Goal: Task Accomplishment & Management: Manage account settings

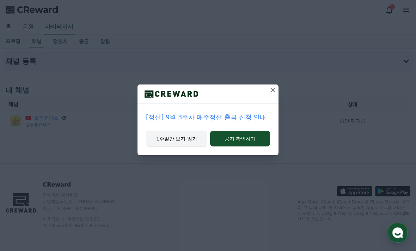
click at [188, 143] on button "1주일간 보지 않기" at bounding box center [176, 139] width 61 height 16
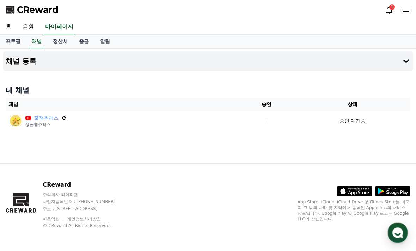
drag, startPoint x: 59, startPoint y: 119, endPoint x: 272, endPoint y: 135, distance: 213.7
click at [62, 119] on icon at bounding box center [64, 118] width 4 height 4
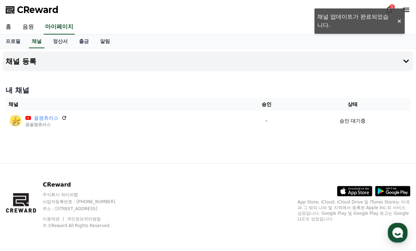
click at [384, 10] on div "CReward 1" at bounding box center [208, 10] width 416 height 20
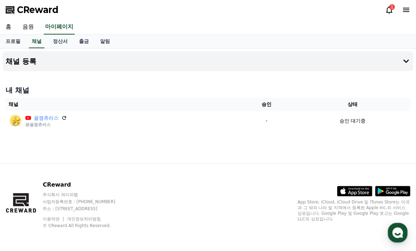
click at [389, 10] on icon at bounding box center [389, 10] width 8 height 8
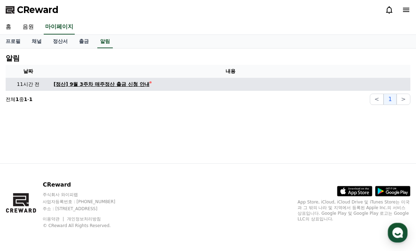
click at [180, 82] on link "[정산] 9월 3주차 매주정산 출금 신청 안내" at bounding box center [231, 84] width 354 height 7
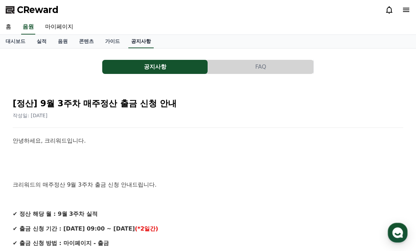
click at [128, 43] on link "공지사항" at bounding box center [140, 41] width 25 height 13
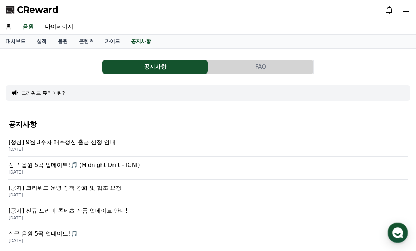
click at [171, 61] on button "공지사항" at bounding box center [154, 67] width 105 height 14
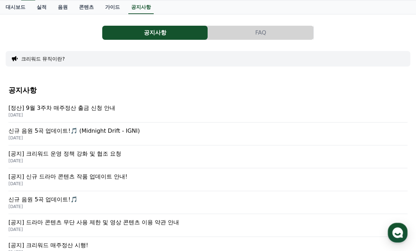
scroll to position [36, 0]
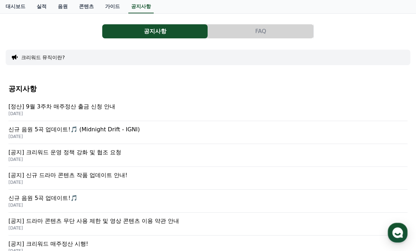
click at [74, 159] on p "2025-09-15" at bounding box center [207, 160] width 399 height 6
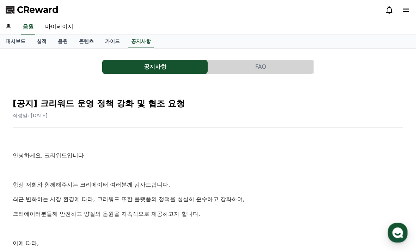
click at [406, 14] on div at bounding box center [397, 9] width 25 height 11
click at [405, 11] on icon at bounding box center [406, 10] width 8 height 8
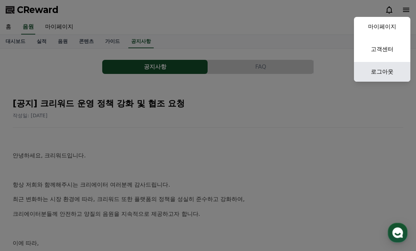
click at [385, 76] on link "로그아웃" at bounding box center [382, 72] width 56 height 20
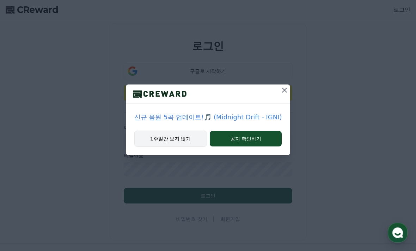
click at [187, 138] on button "1주일간 보지 않기" at bounding box center [170, 139] width 73 height 16
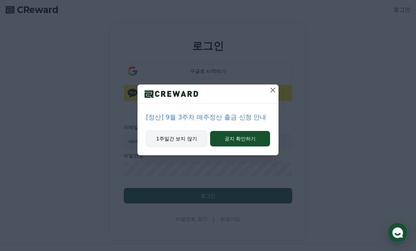
click at [193, 139] on button "1주일간 보지 않기" at bounding box center [176, 139] width 61 height 16
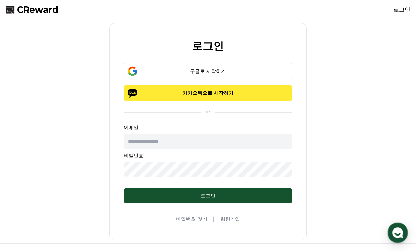
click at [194, 95] on p "카카오톡으로 시작하기" at bounding box center [208, 93] width 148 height 7
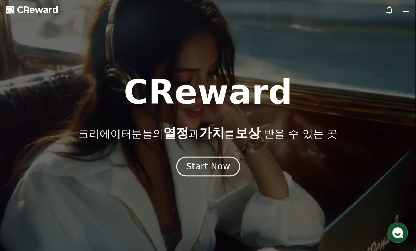
click at [212, 175] on button "Start Now" at bounding box center [208, 167] width 64 height 20
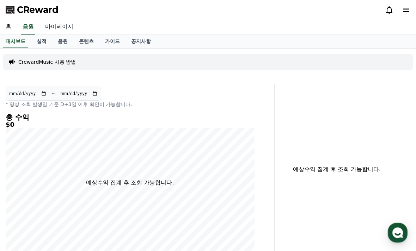
click at [62, 26] on link "마이페이지" at bounding box center [60, 27] width 40 height 15
select select "**********"
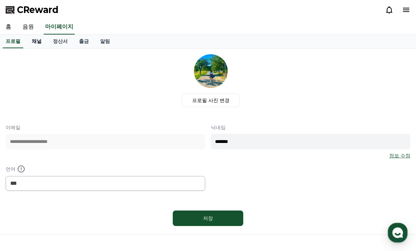
click at [37, 42] on link "채널" at bounding box center [36, 41] width 21 height 13
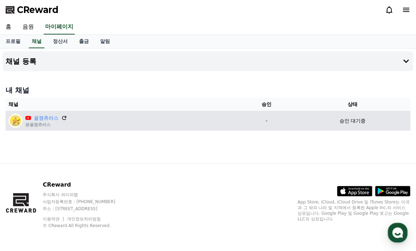
click at [62, 119] on icon at bounding box center [64, 118] width 4 height 4
